Goal: Task Accomplishment & Management: Use online tool/utility

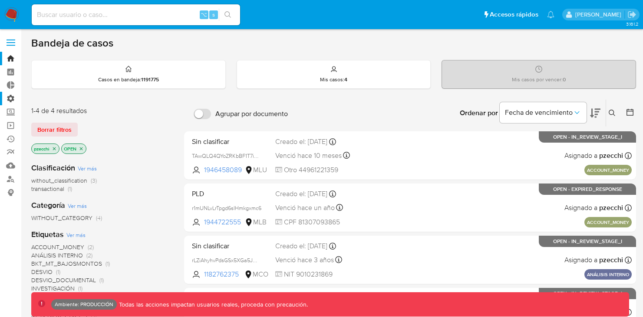
click at [14, 96] on label "Administración" at bounding box center [51, 98] width 103 height 13
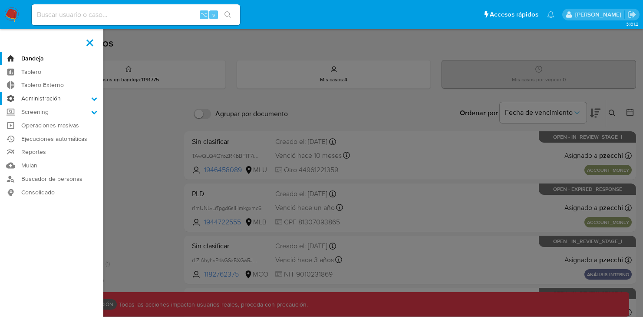
click at [0, 0] on input "Administración" at bounding box center [0, 0] width 0 height 0
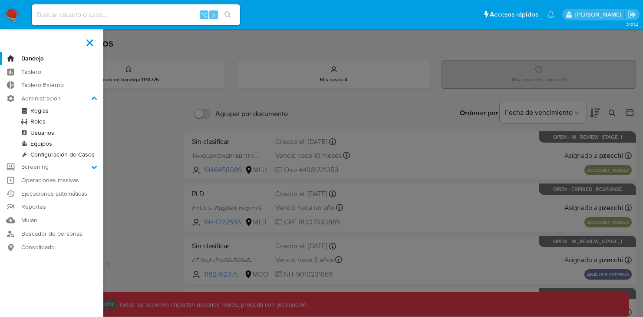
click at [31, 110] on link "Reglas" at bounding box center [51, 110] width 103 height 11
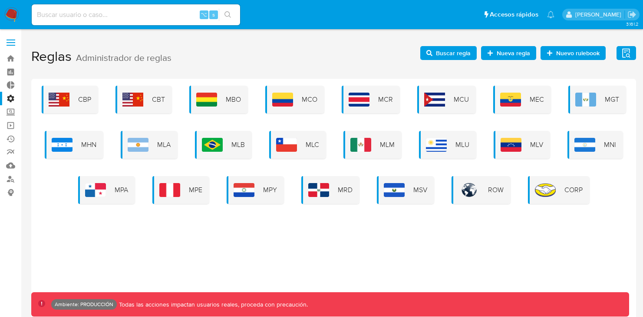
click at [468, 53] on span "Buscar regla" at bounding box center [453, 53] width 35 height 14
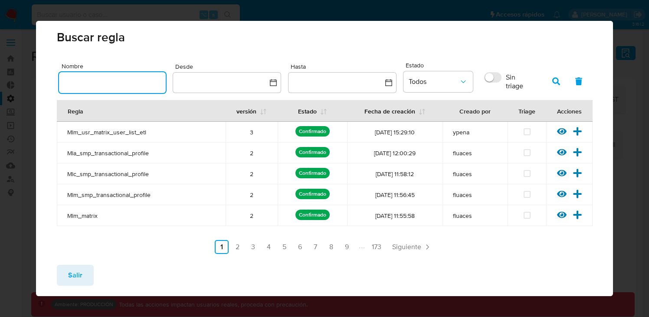
click at [148, 83] on input "text" at bounding box center [112, 82] width 107 height 11
type input "concen"
click at [545, 80] on button "button" at bounding box center [556, 81] width 23 height 21
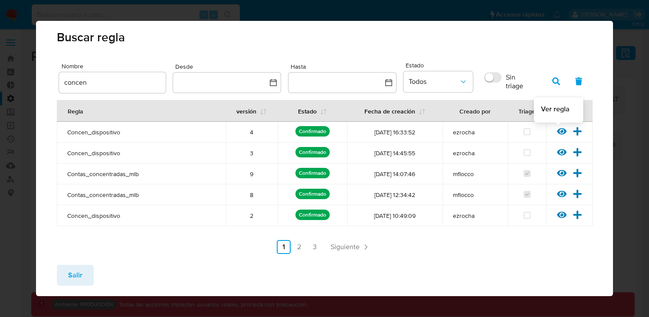
click at [557, 129] on icon at bounding box center [562, 131] width 10 height 10
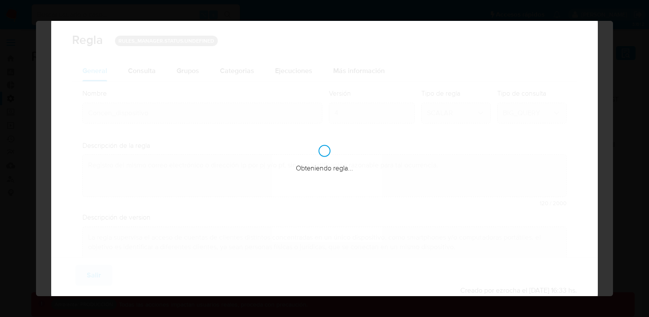
checkbox input "true"
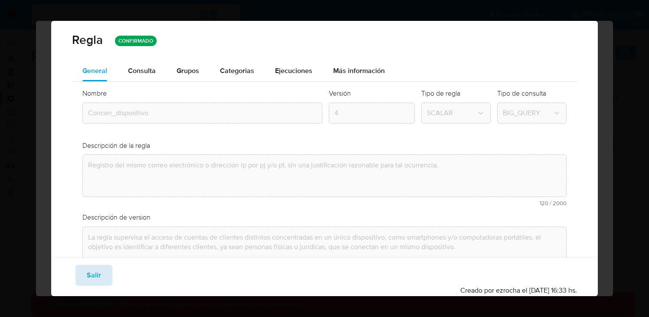
click at [82, 272] on button "Salir" at bounding box center [94, 274] width 37 height 21
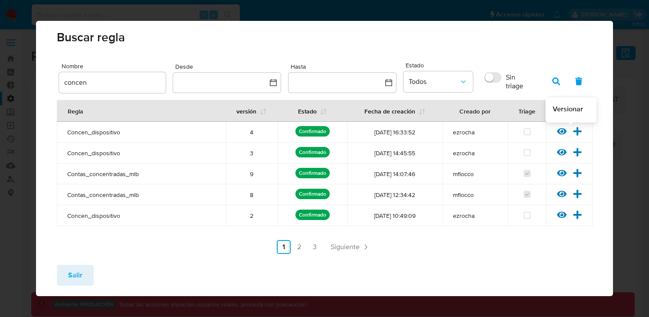
click at [573, 128] on icon at bounding box center [578, 131] width 10 height 10
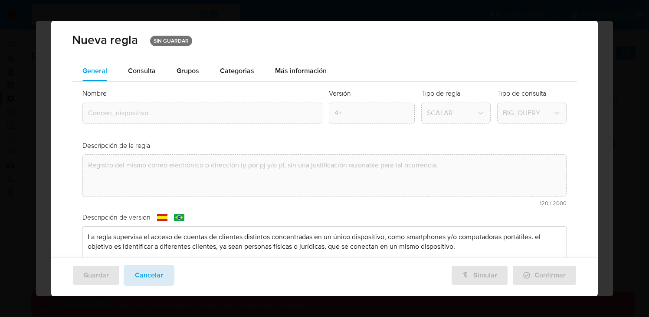
click at [156, 278] on span "Cancelar" at bounding box center [149, 274] width 28 height 19
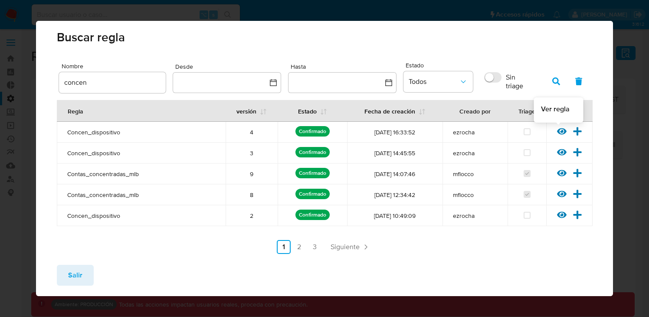
click at [558, 130] on icon at bounding box center [562, 131] width 10 height 7
